Goal: Task Accomplishment & Management: Use online tool/utility

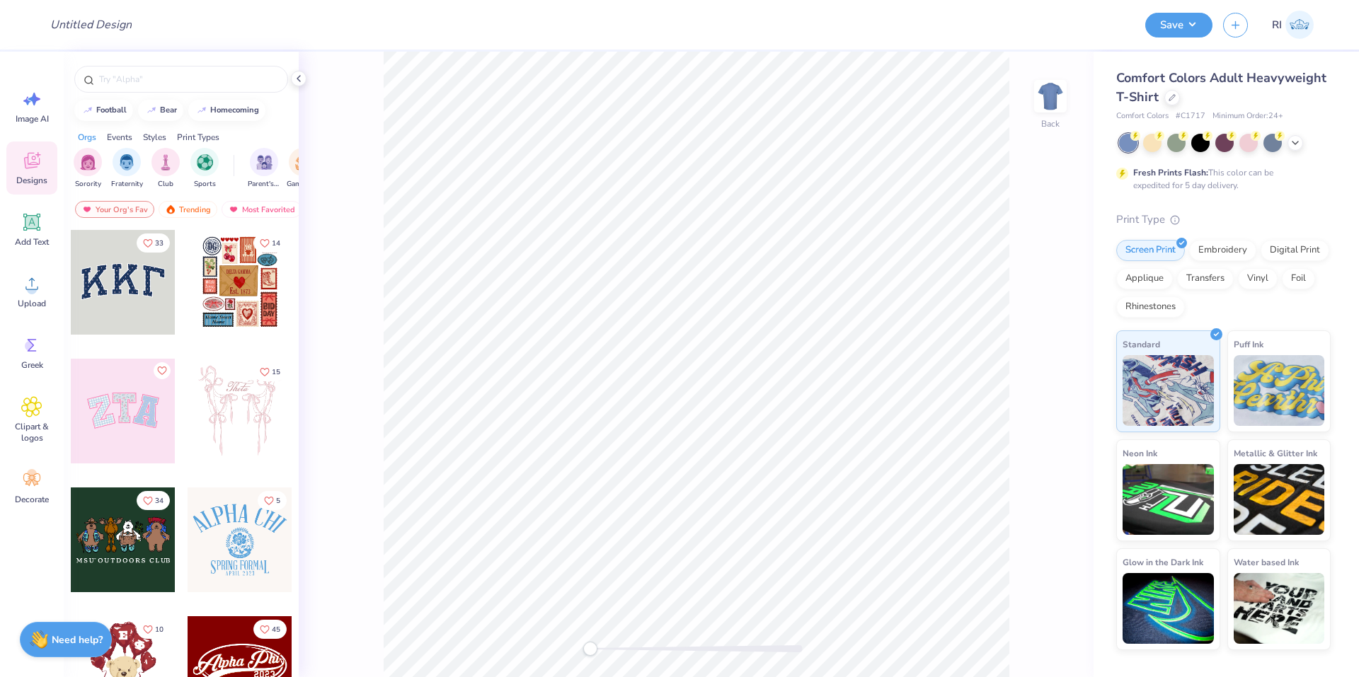
click at [1099, 30] on div "Design Title" at bounding box center [587, 25] width 1096 height 50
drag, startPoint x: 1099, startPoint y: 27, endPoint x: 1090, endPoint y: 29, distance: 8.8
click at [1098, 27] on div "Design Title" at bounding box center [587, 25] width 1096 height 50
click at [1084, 34] on div "Design Title" at bounding box center [587, 25] width 1096 height 50
click at [115, 25] on input "Design Title" at bounding box center [108, 25] width 139 height 28
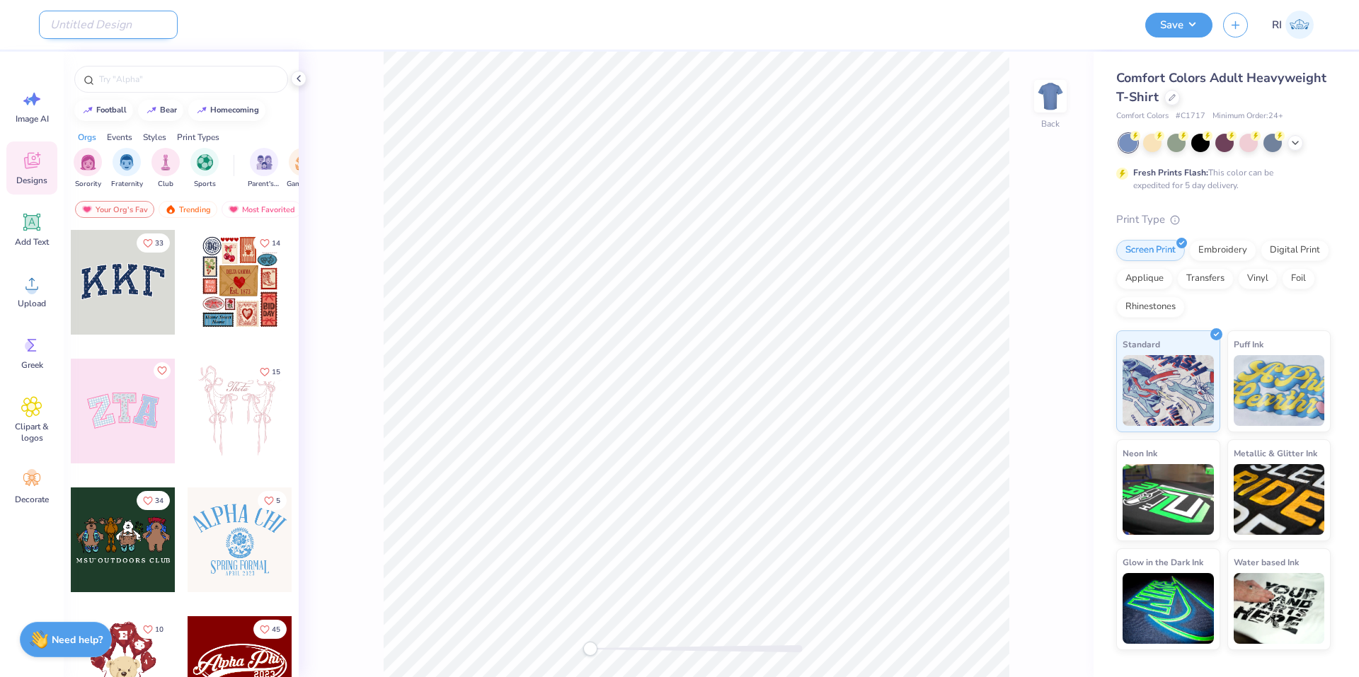
click at [103, 23] on input "Design Title" at bounding box center [108, 25] width 139 height 28
click at [331, 40] on div "Design Title" at bounding box center [587, 25] width 1096 height 50
click at [119, 25] on input "Design Title" at bounding box center [108, 25] width 139 height 28
click at [99, 20] on input "Design Title" at bounding box center [108, 25] width 139 height 28
click at [1116, 23] on div "Design Title" at bounding box center [587, 25] width 1096 height 50
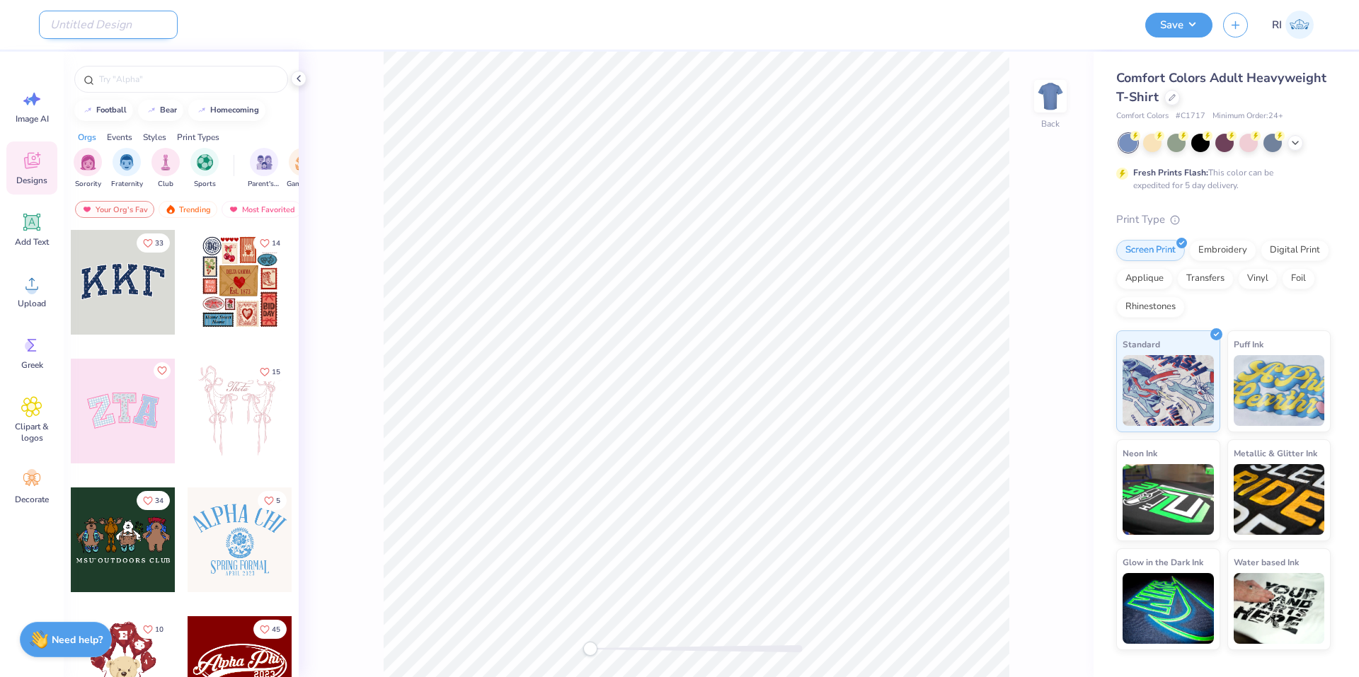
click at [57, 22] on input "Design Title" at bounding box center [108, 25] width 139 height 28
click at [98, 13] on input "Design Title" at bounding box center [108, 25] width 139 height 28
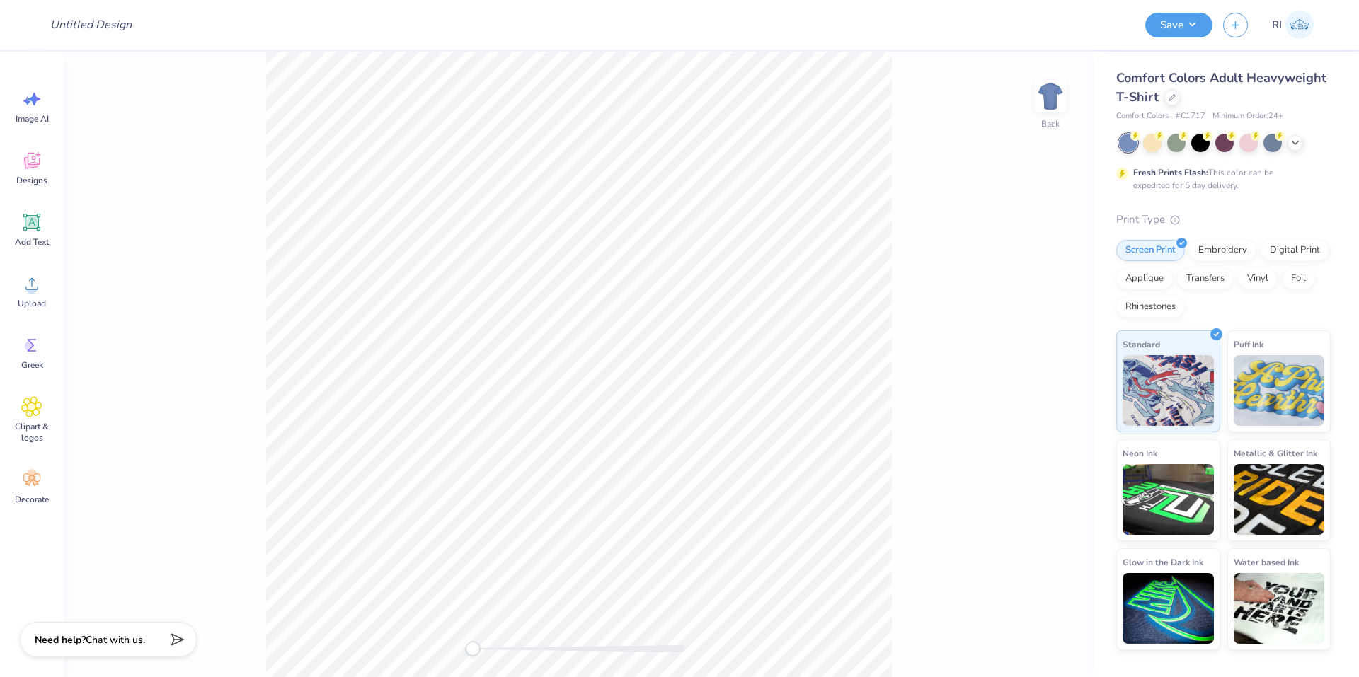
click at [1162, 97] on div "Comfort Colors Adult Heavyweight T-Shirt" at bounding box center [1223, 88] width 214 height 38
click at [1164, 97] on div at bounding box center [1172, 96] width 16 height 16
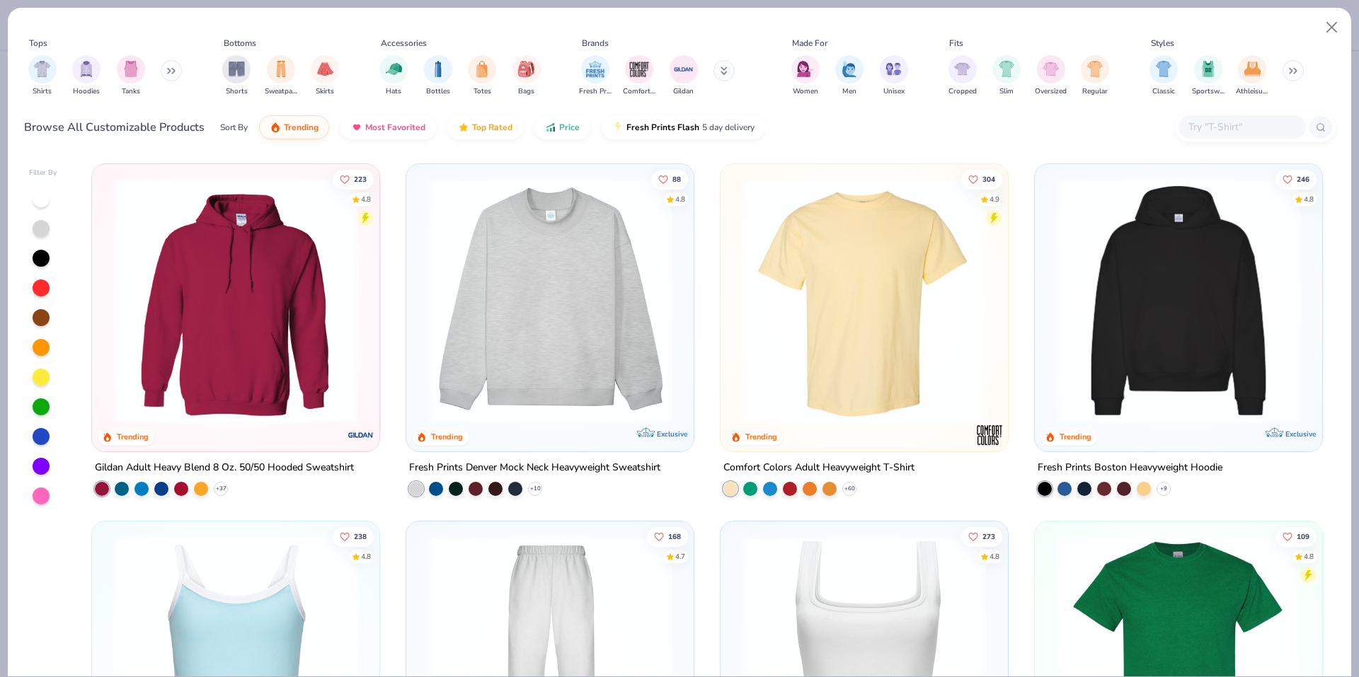
click at [1217, 133] on input "text" at bounding box center [1241, 127] width 109 height 16
paste input "5250T"
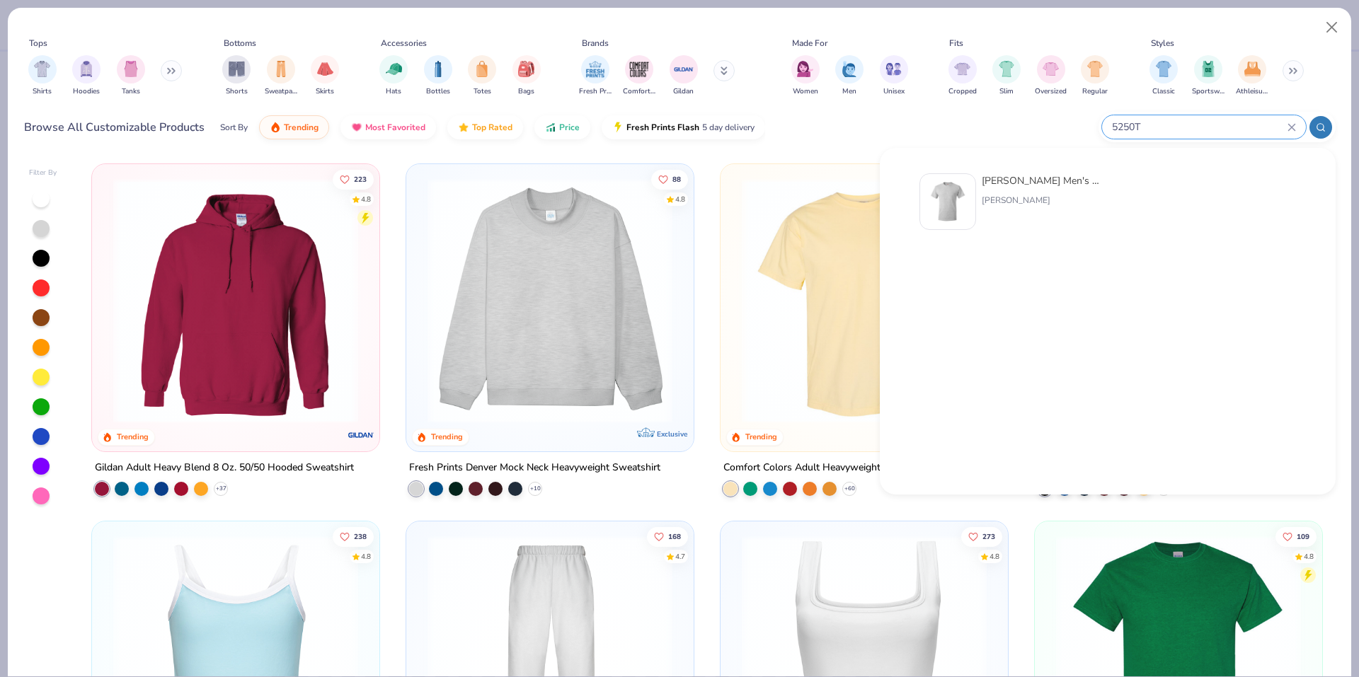
type input "5250T"
click at [962, 202] on div at bounding box center [947, 201] width 57 height 57
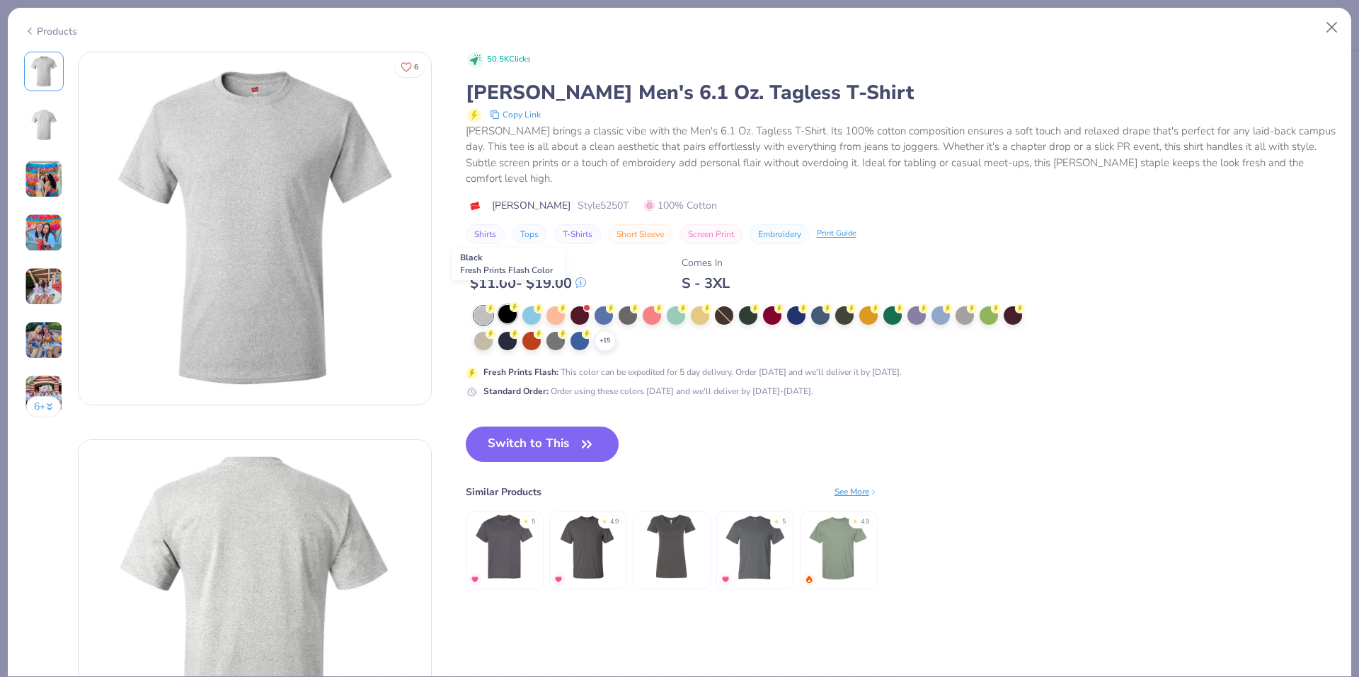
click at [514, 302] on circle at bounding box center [515, 307] width 10 height 10
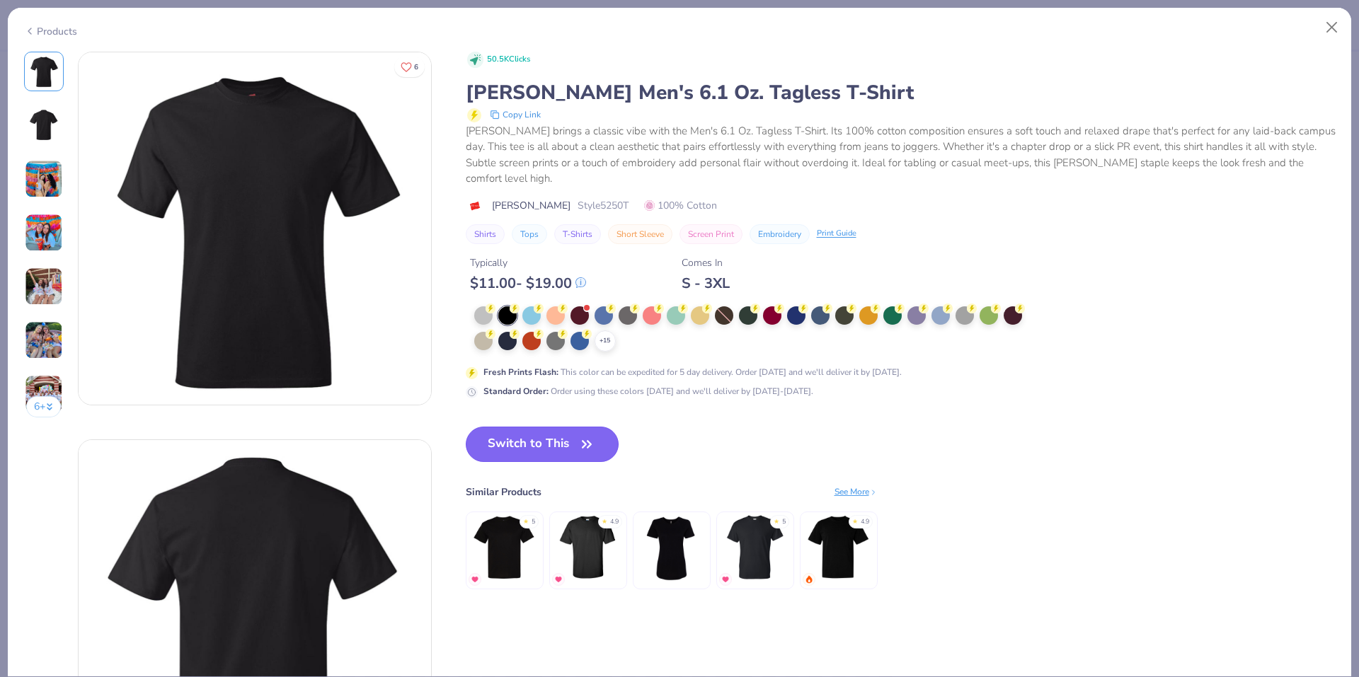
click at [526, 427] on button "Switch to This" at bounding box center [543, 444] width 154 height 35
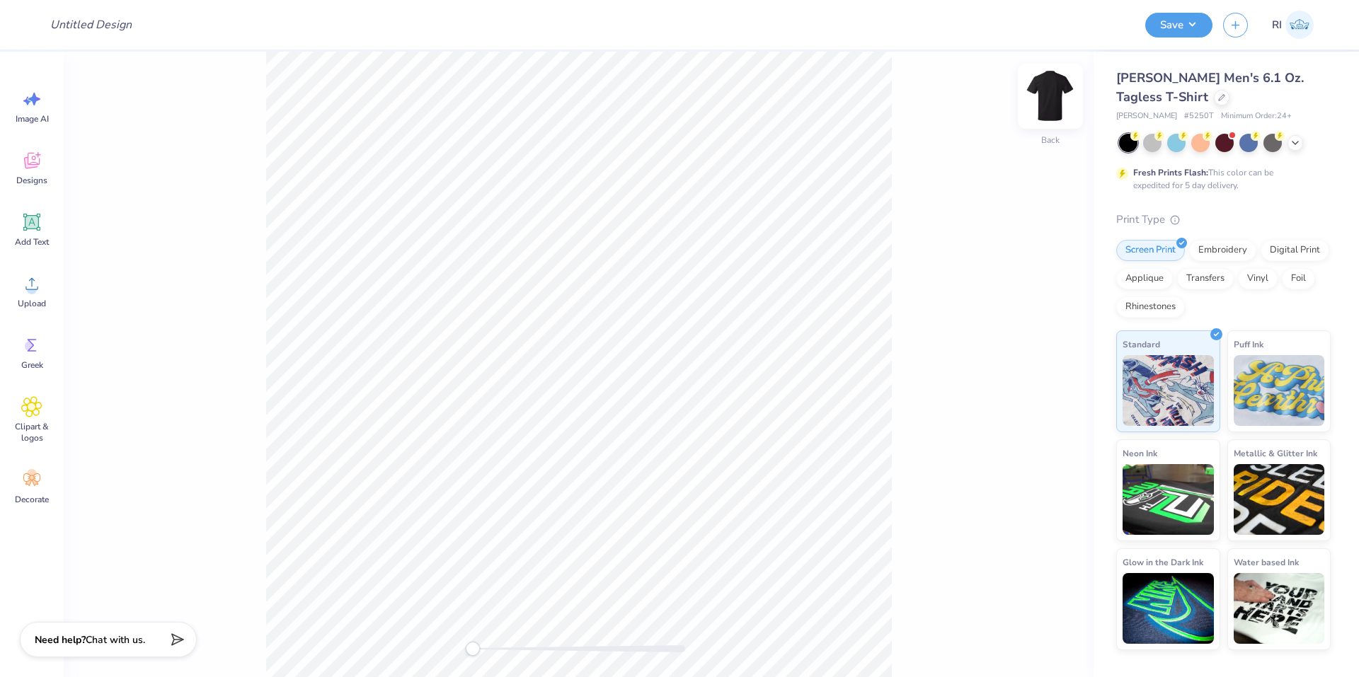
click at [1065, 90] on div at bounding box center [1050, 96] width 65 height 65
click at [24, 289] on icon at bounding box center [31, 283] width 21 height 21
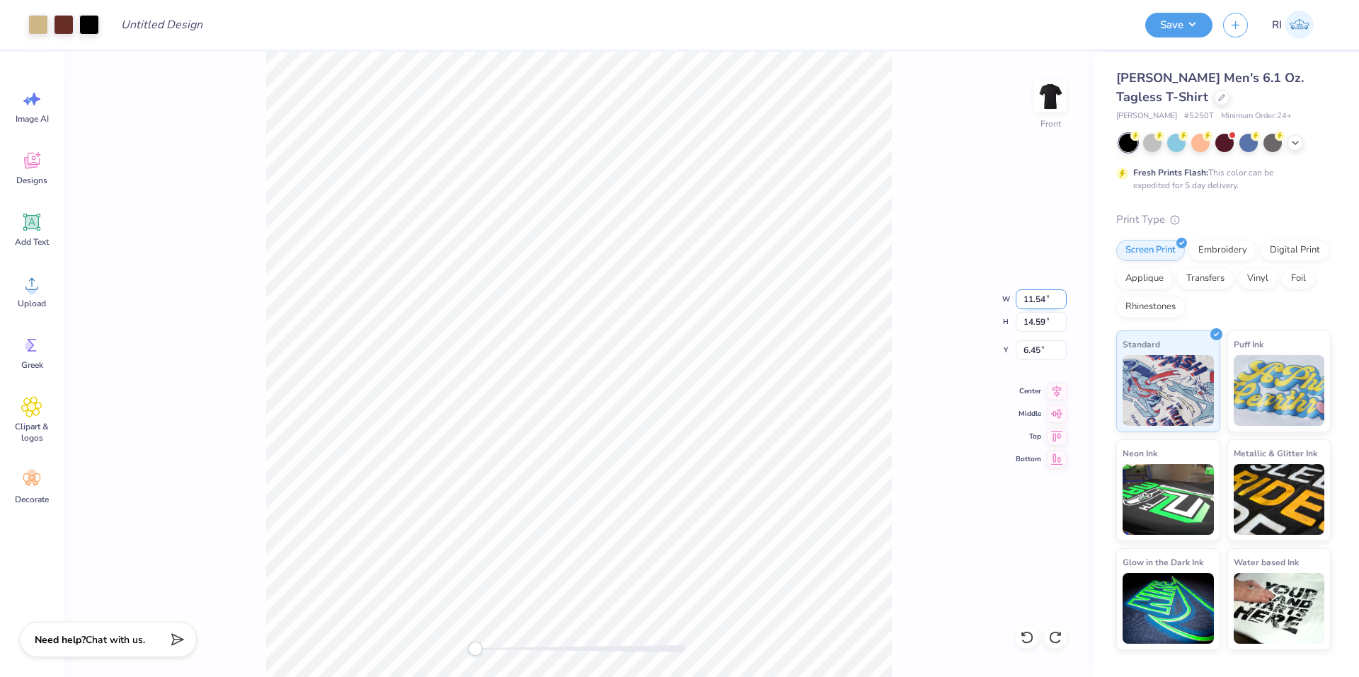
click at [1041, 297] on input "11.54" at bounding box center [1041, 300] width 51 height 20
type input "13.53"
type input "16.54"
type input "5.63"
type input "13.5312"
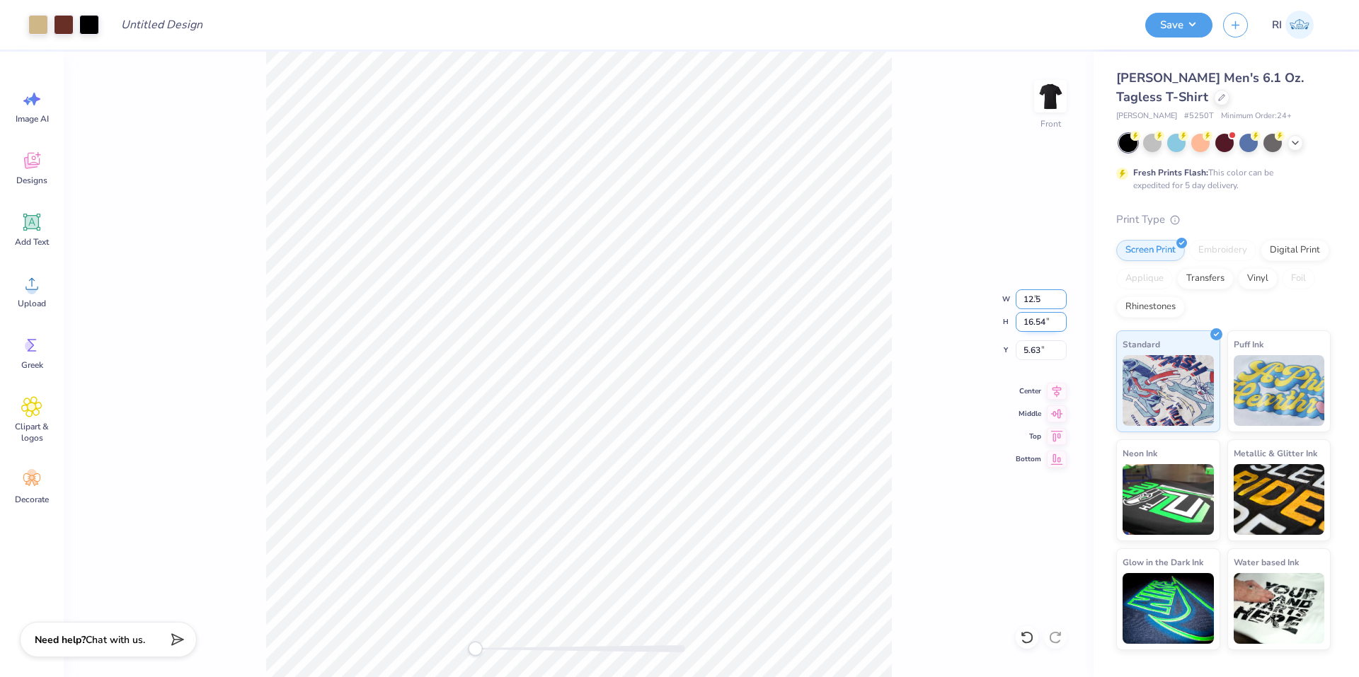
type input "11.55"
type input "14.60"
type input "6.46"
type input "13.53"
type input "16.54"
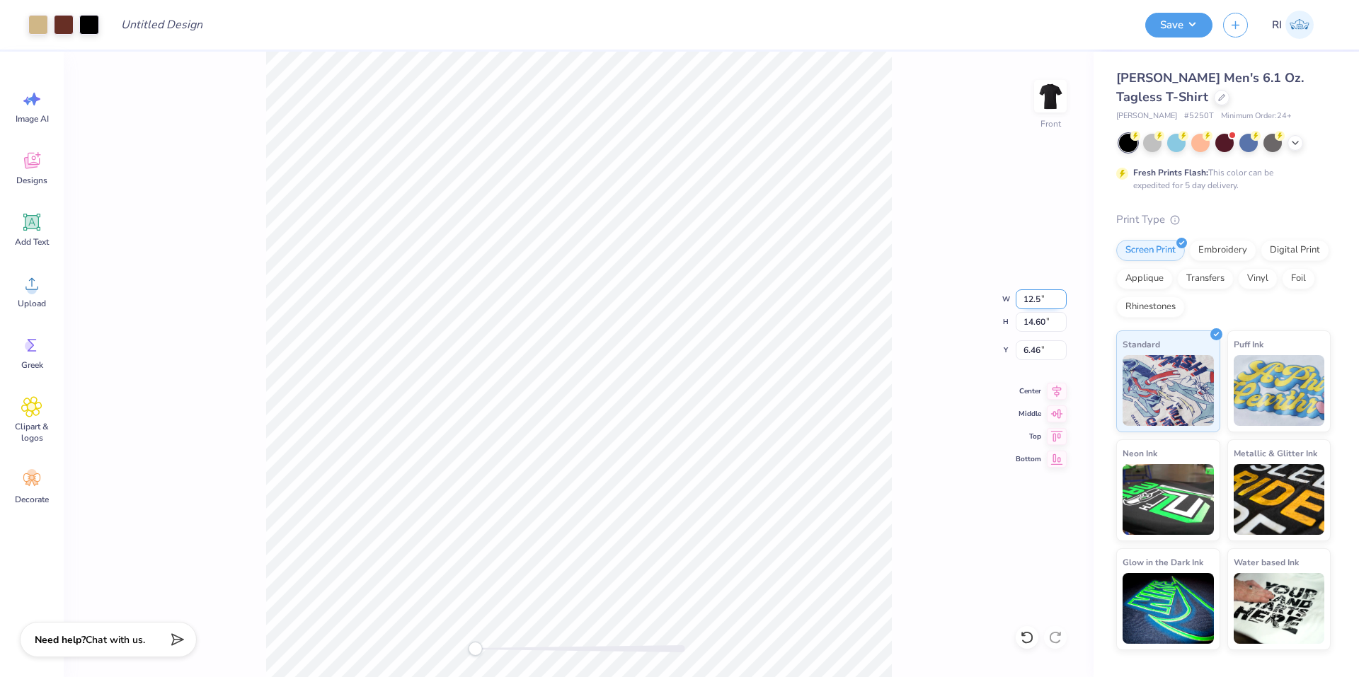
type input "5.64"
type input "2.70"
type input "2.37"
type input "12.01"
type input "2.92"
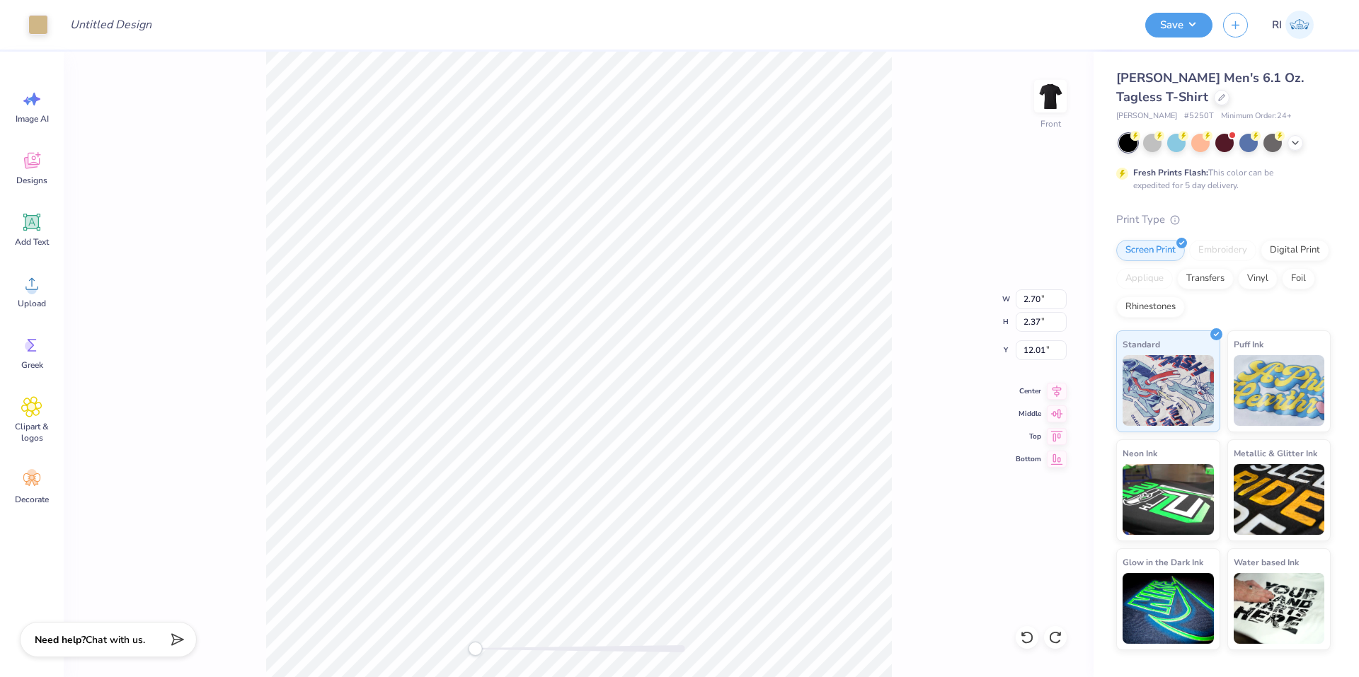
type input "2.57"
type input "11.85"
type input "2.70"
type input "2.37"
type input "11.95"
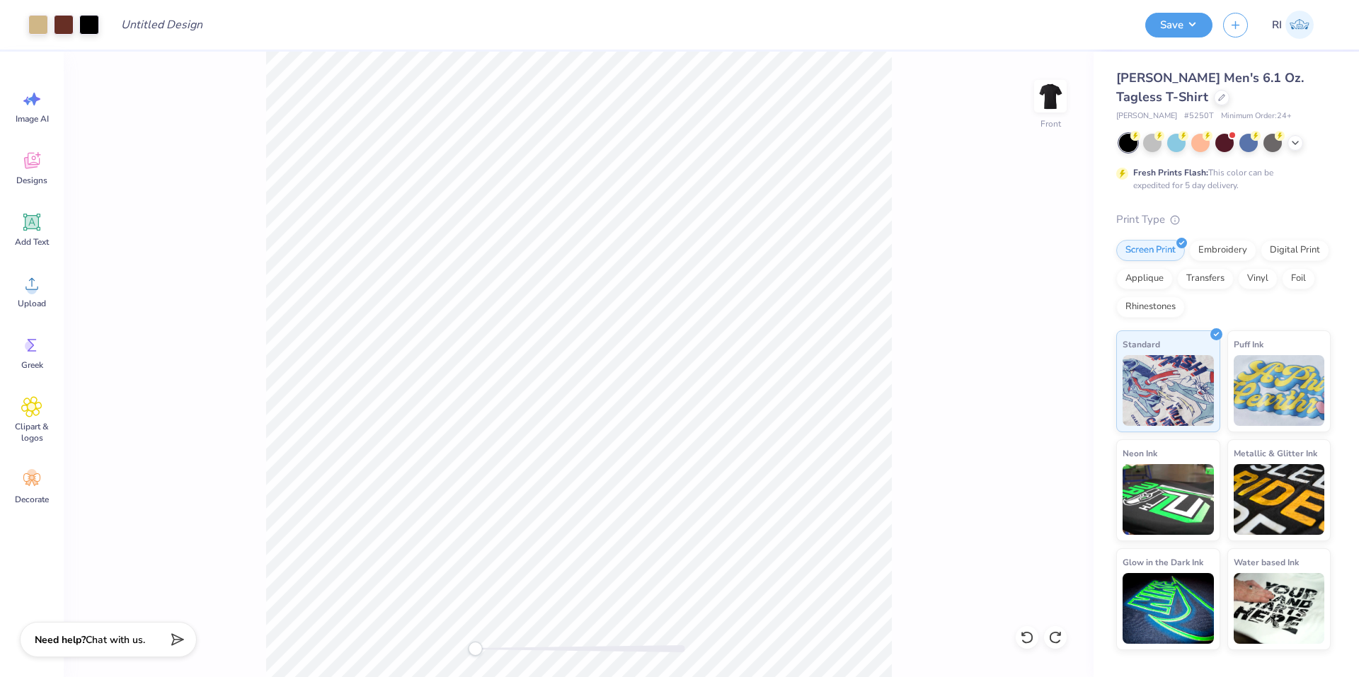
click at [901, 605] on div "Front" at bounding box center [579, 365] width 1030 height 626
click at [1045, 294] on input "11.54" at bounding box center [1041, 300] width 51 height 20
type input "11.5412"
type input "8.66"
type input "11.68"
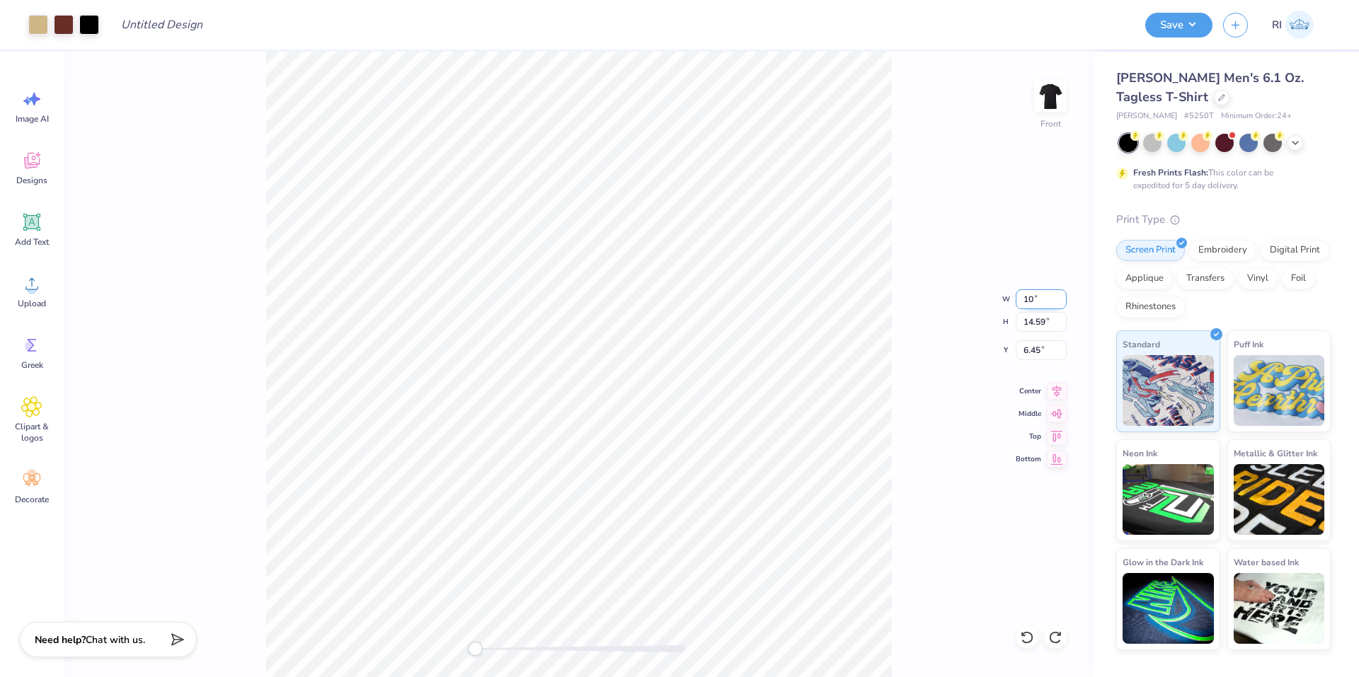
type input "7.72"
click at [922, 621] on div "Front" at bounding box center [579, 365] width 1030 height 626
click at [922, 639] on div "Front" at bounding box center [579, 365] width 1030 height 626
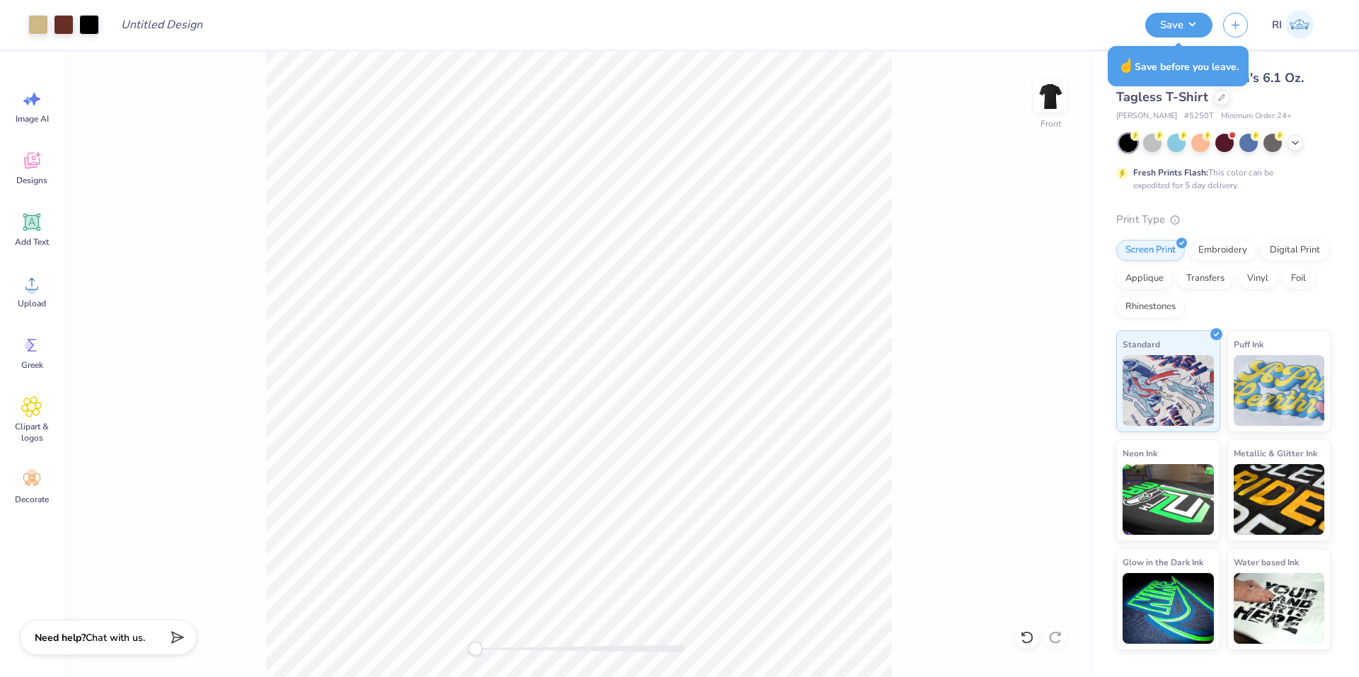
click at [132, 639] on span "Chat with us." at bounding box center [115, 637] width 59 height 13
click at [190, 564] on div "Collapse How can we help you?" at bounding box center [121, 609] width 227 height 135
click at [194, 559] on button "Collapse" at bounding box center [196, 556] width 47 height 15
type textarea "x"
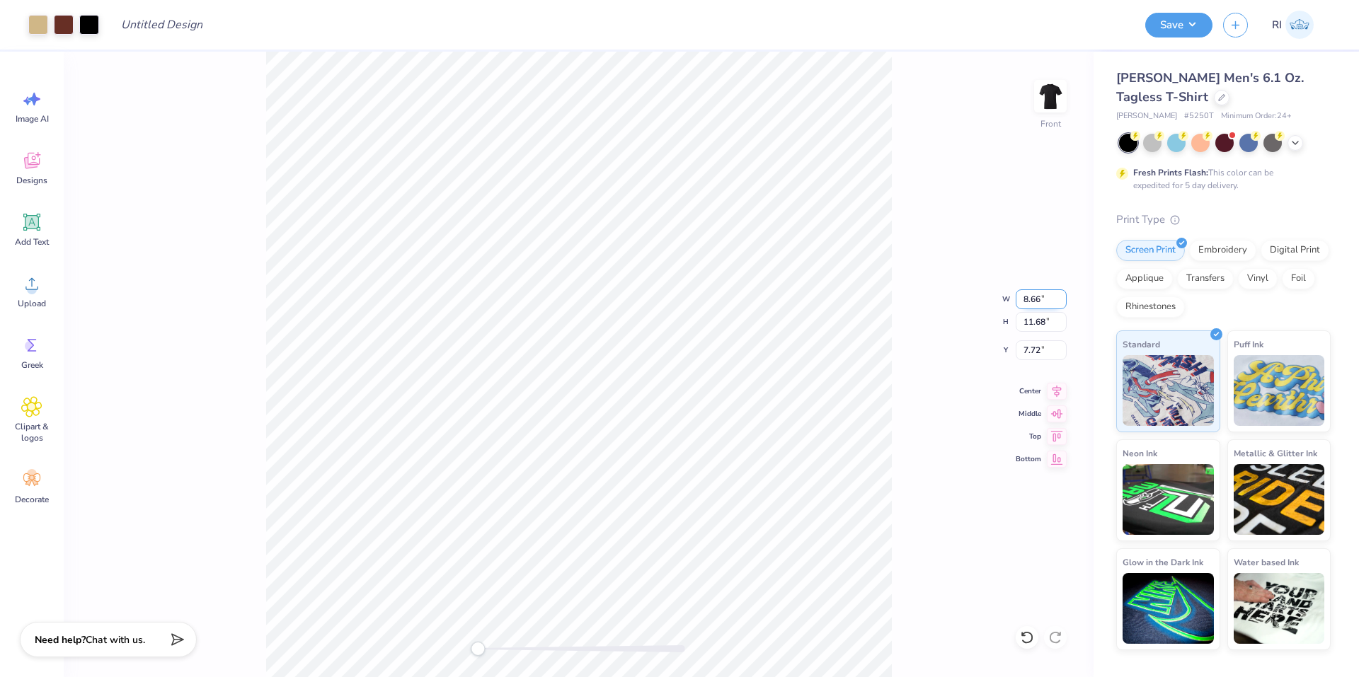
click at [1038, 297] on input "8.66" at bounding box center [1041, 300] width 51 height 20
type input "11.54"
type input "14.59"
type input "6.48"
click at [1036, 295] on input "11.54" at bounding box center [1041, 300] width 51 height 20
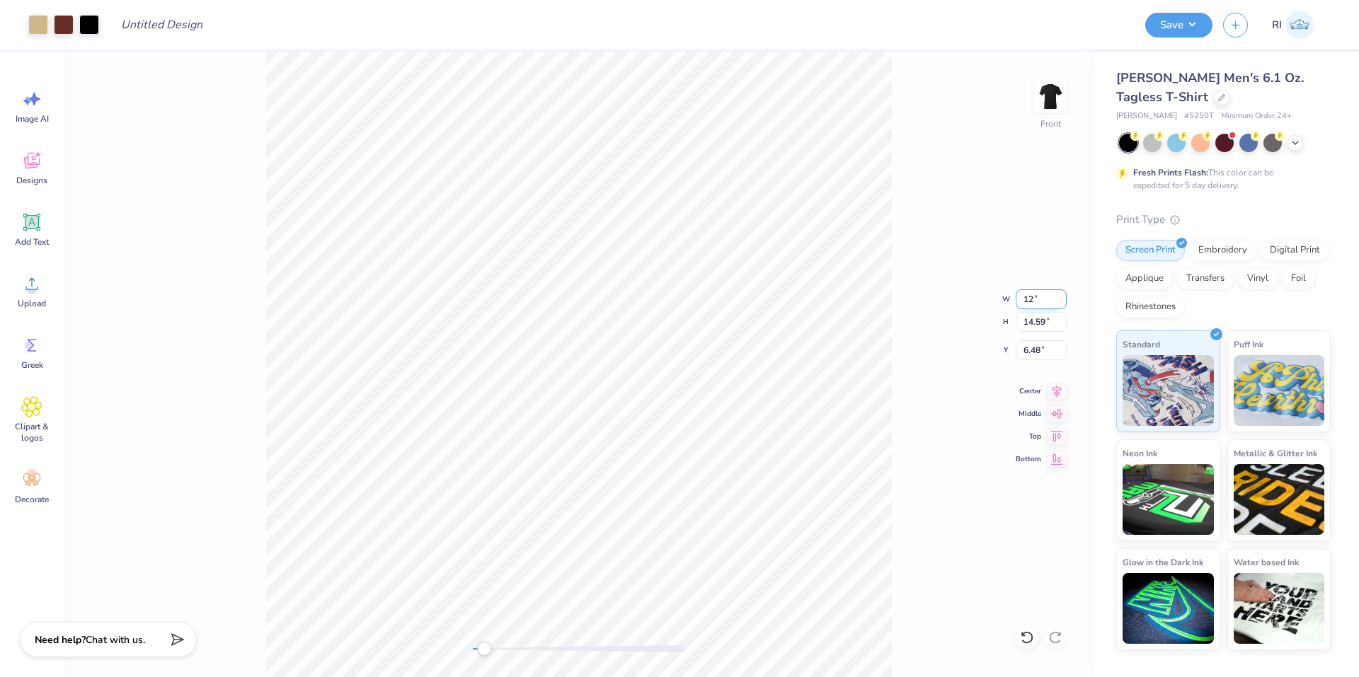
type input "12.47"
type input "15.51"
type input "6.09"
click at [1028, 298] on input "12.47" at bounding box center [1041, 300] width 51 height 20
type input "8.02"
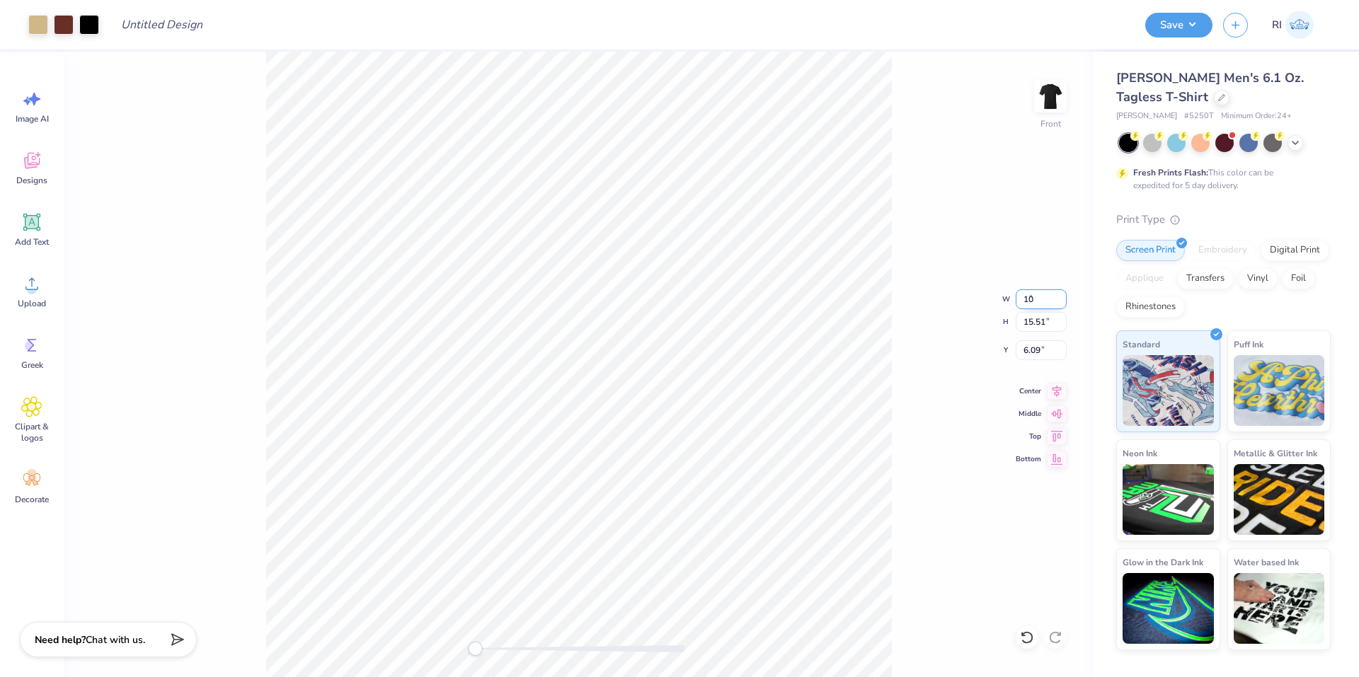
type input "11.01"
type input "8.06"
click at [1032, 298] on input "8.02" at bounding box center [1041, 300] width 51 height 20
type input "14.01"
type input "19.90"
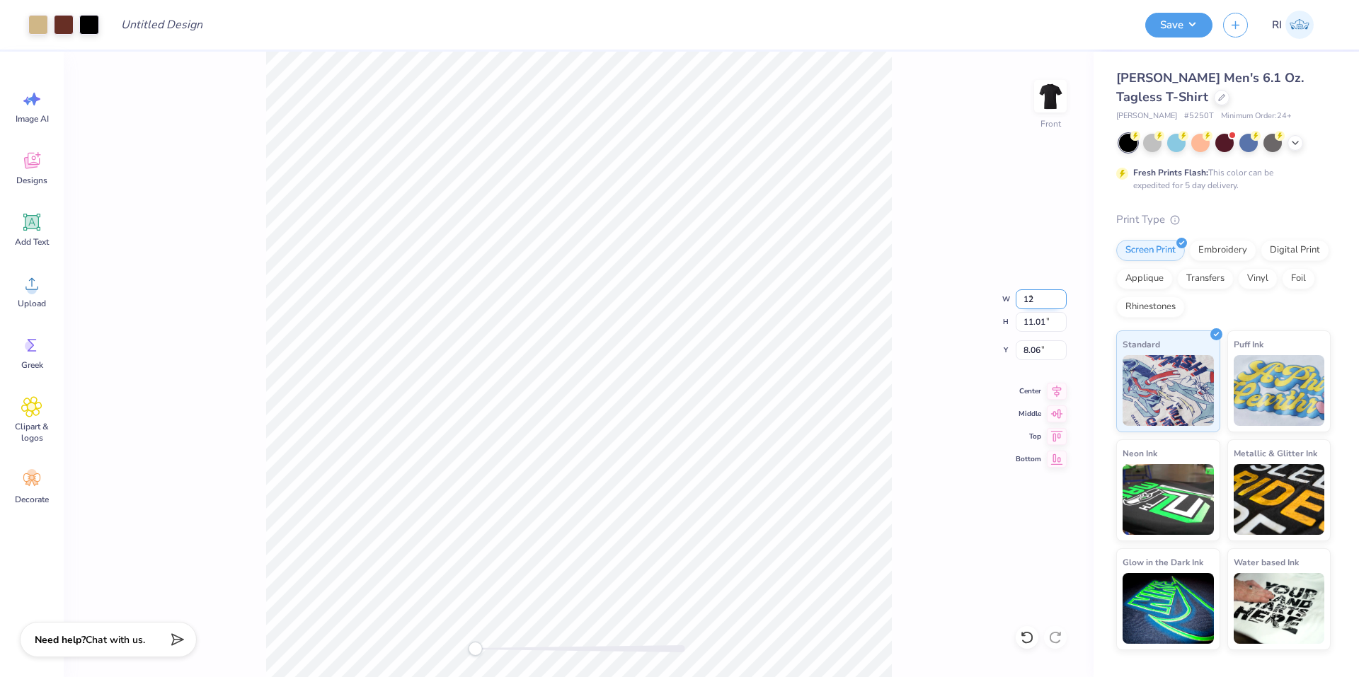
type input "4.89"
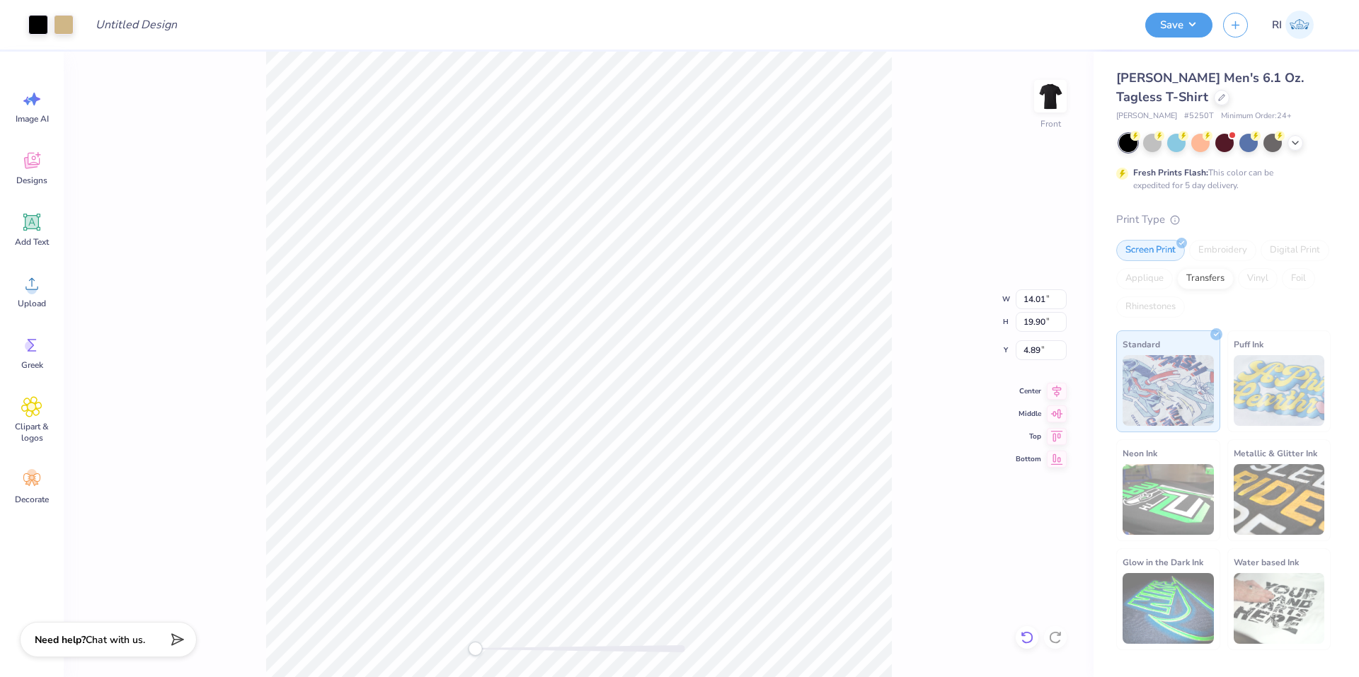
click at [1028, 634] on icon at bounding box center [1027, 637] width 12 height 13
type input "10.00"
type input "12.43"
type input "7.63"
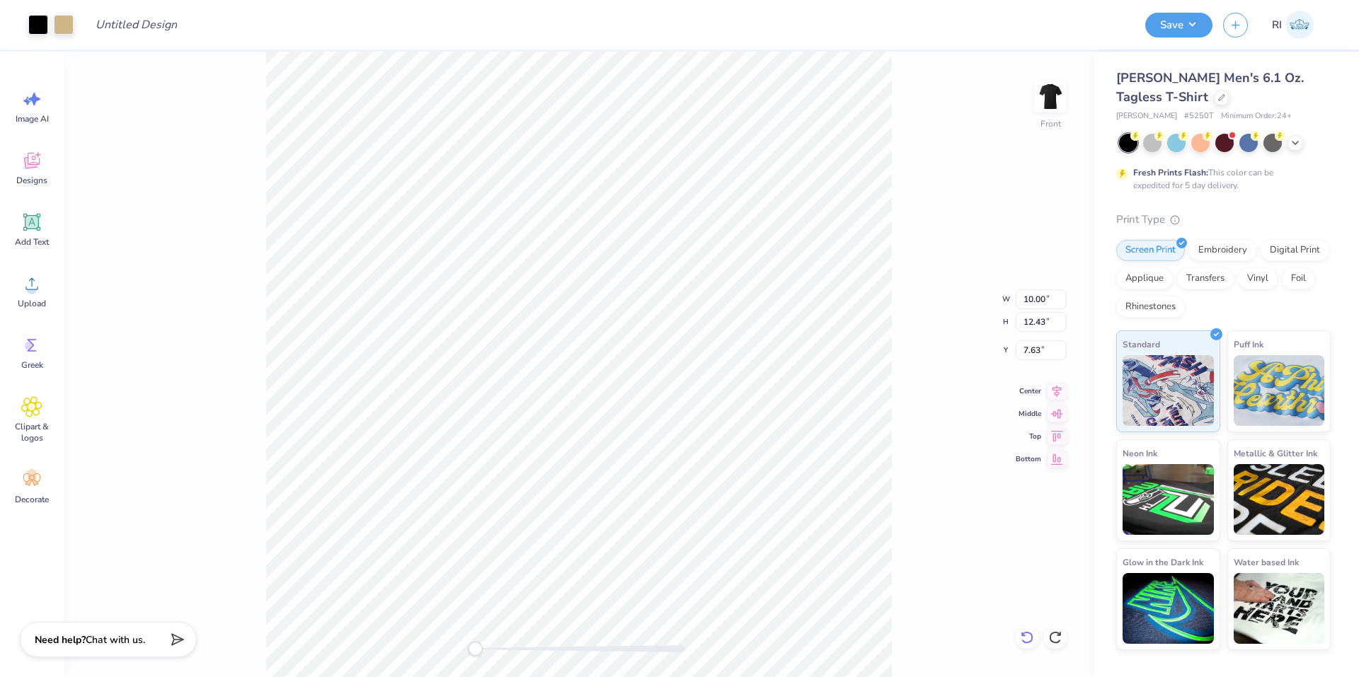
click at [1028, 634] on icon at bounding box center [1027, 637] width 12 height 13
type input "12.00"
type input "15.17"
type input "6.20"
click at [1028, 634] on icon at bounding box center [1027, 637] width 12 height 13
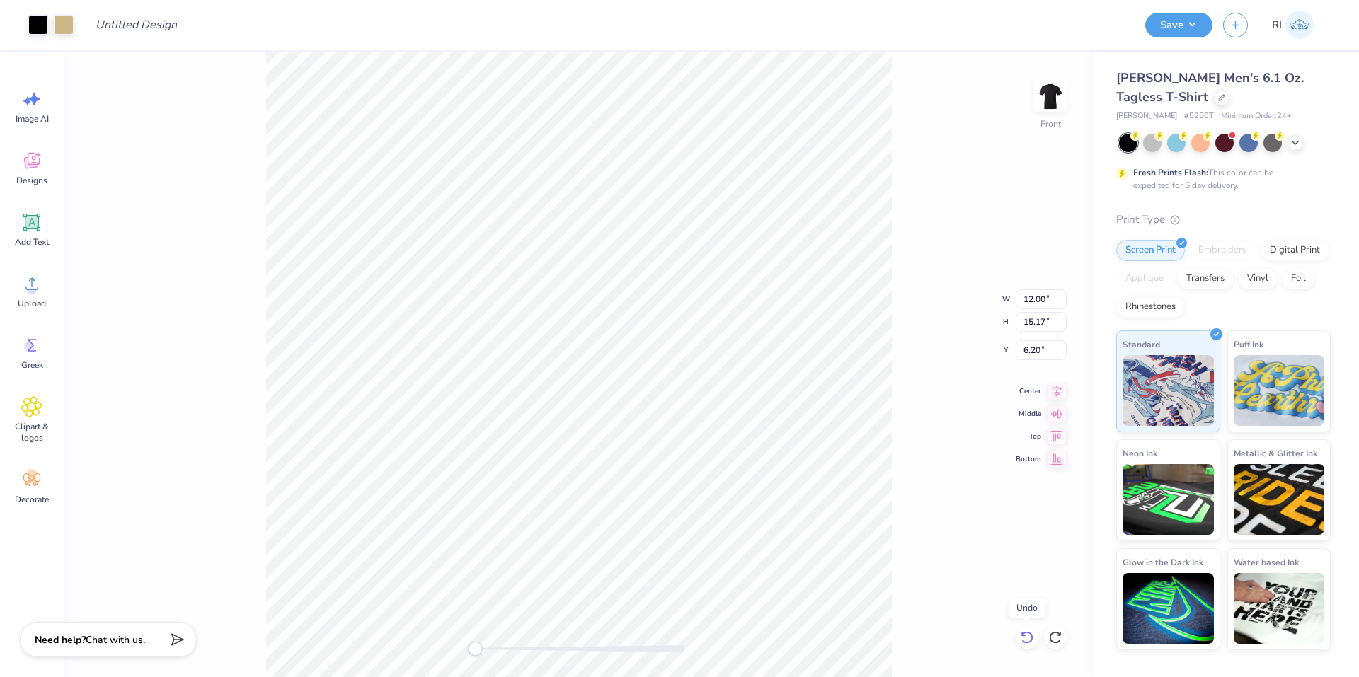
type input "10.00"
type input "13.49"
type input "6.82"
click at [1031, 627] on div at bounding box center [1027, 637] width 23 height 23
click at [1041, 298] on input "10.00" at bounding box center [1041, 300] width 51 height 20
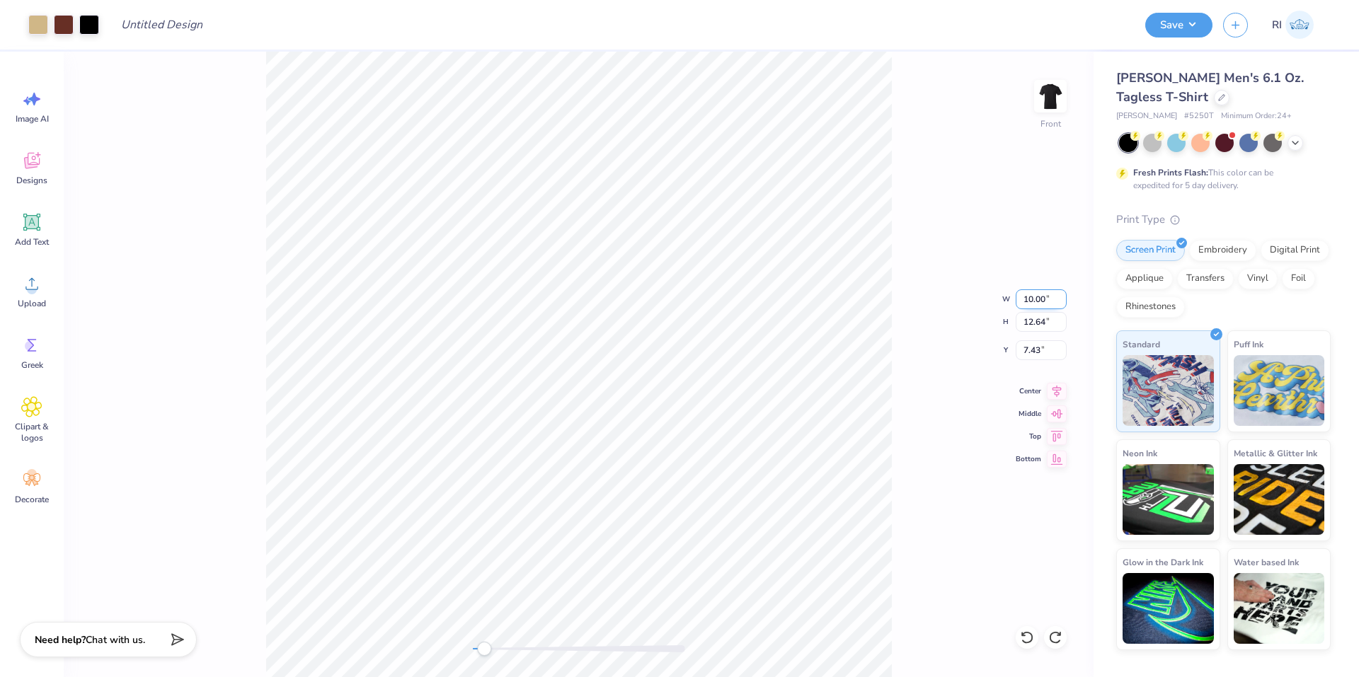
click at [1050, 301] on input "10.00" at bounding box center [1041, 300] width 51 height 20
drag, startPoint x: 1050, startPoint y: 302, endPoint x: 997, endPoint y: 303, distance: 53.1
click at [997, 303] on div "Front W 10.00 10.00 " H 12.64 12.64 " Y 7.43 7.43 " Center Middle Top Bottom" at bounding box center [579, 365] width 1030 height 626
click at [1041, 296] on input "10.00" at bounding box center [1041, 300] width 51 height 20
click at [1042, 299] on input "10.00" at bounding box center [1041, 300] width 51 height 20
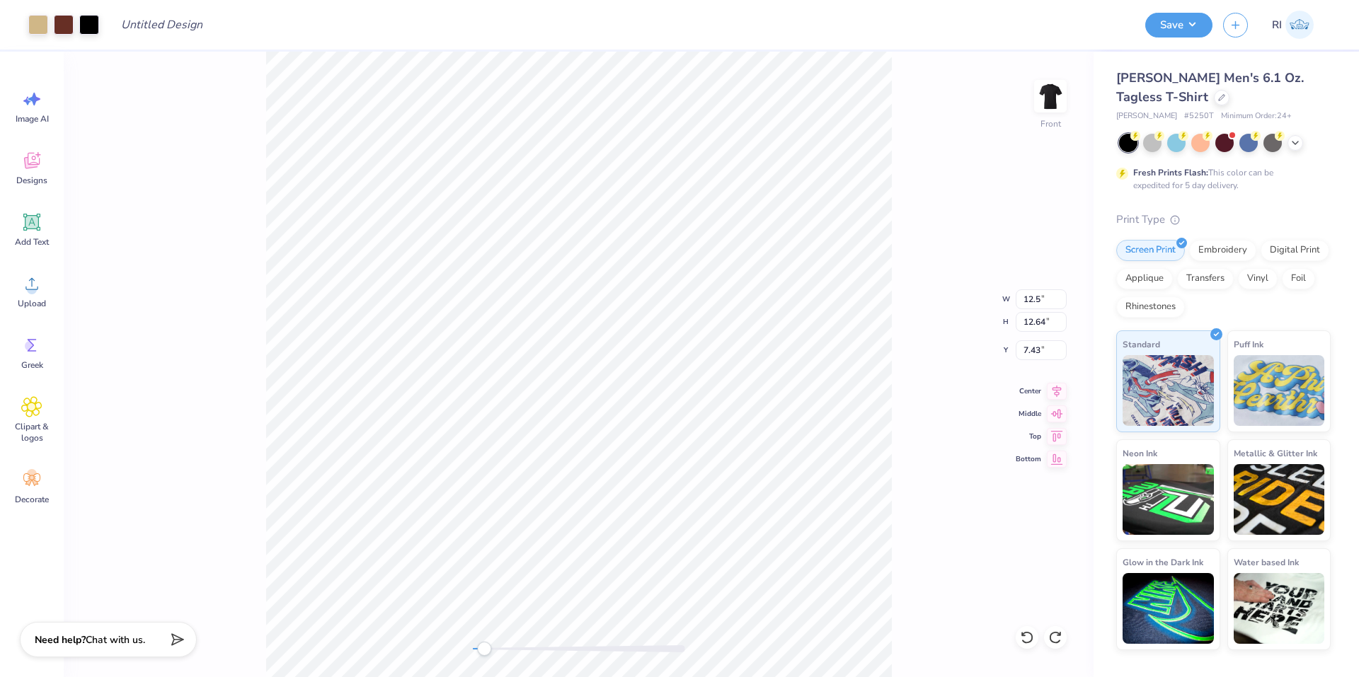
type input "13.99"
type input "17.69"
type input "5.53"
click at [1037, 295] on input "13.99" at bounding box center [1041, 300] width 51 height 20
click at [1028, 636] on icon at bounding box center [1027, 638] width 14 height 14
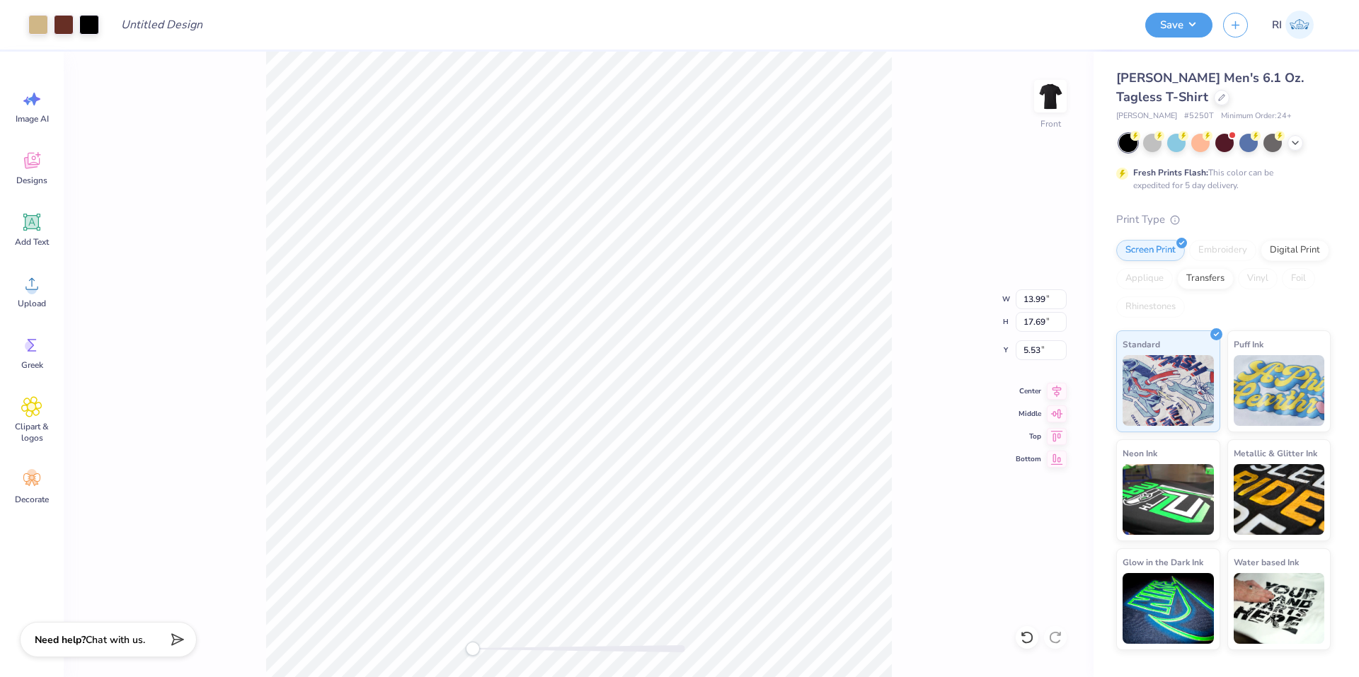
type input "10.00"
type input "12.64"
type input "7.43"
click at [1045, 304] on input "10.00" at bounding box center [1041, 300] width 51 height 20
type input "13.99"
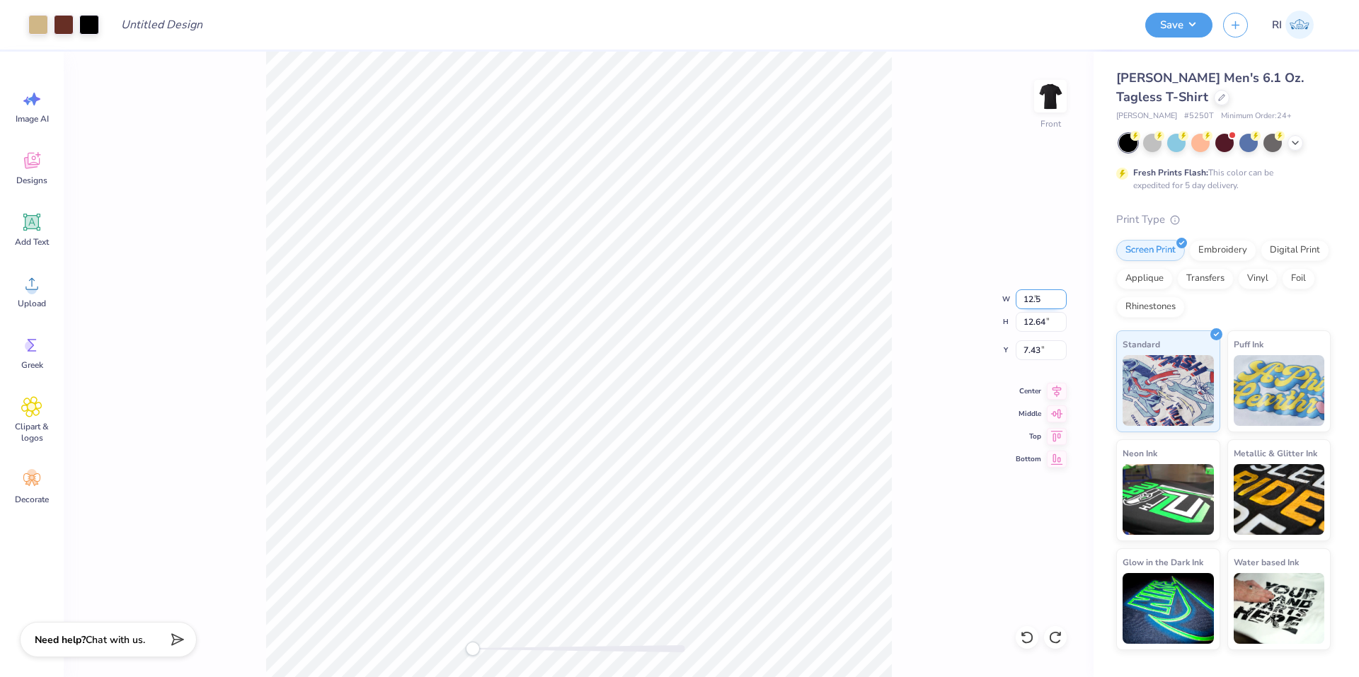
type input "17.69"
type input "5.53"
